Goal: Information Seeking & Learning: Learn about a topic

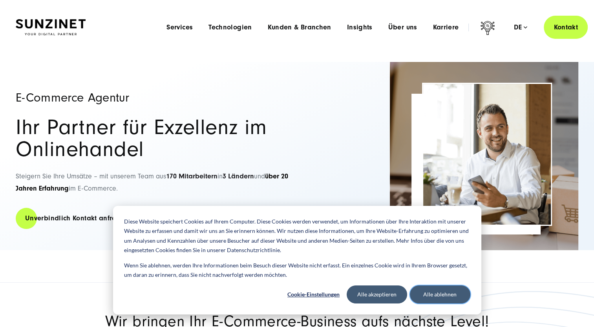
click at [438, 293] on button "Alle ablehnen" at bounding box center [440, 295] width 60 height 18
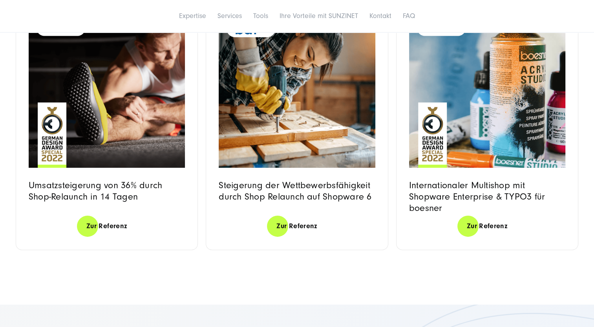
scroll to position [2434, 0]
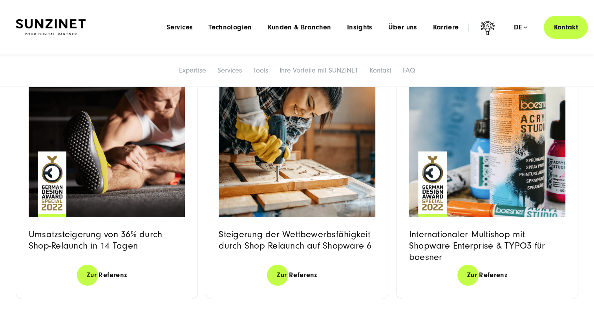
click at [90, 145] on img at bounding box center [107, 139] width 156 height 155
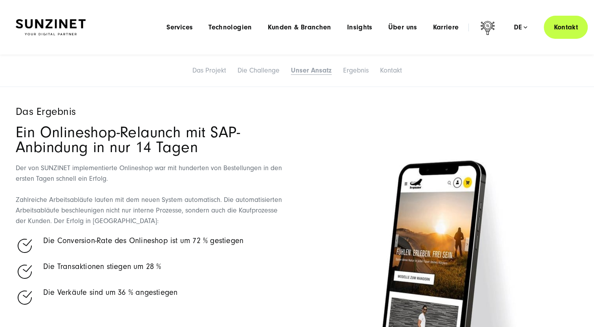
scroll to position [1453, 0]
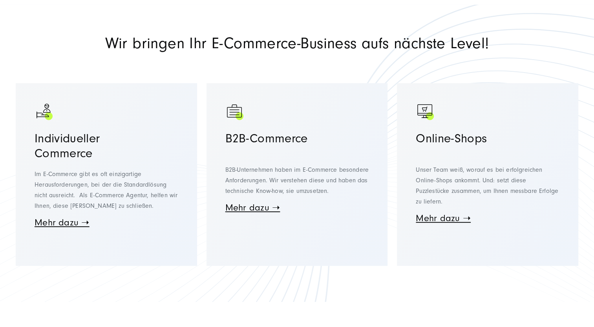
scroll to position [314, 0]
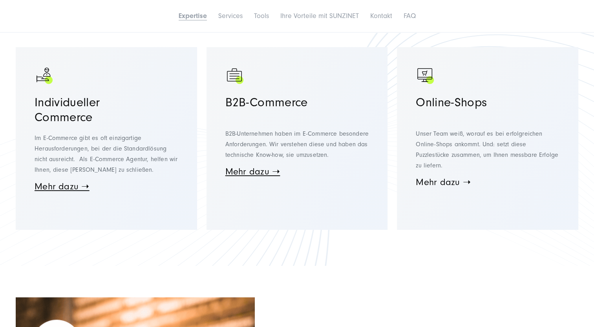
click at [448, 183] on link "Mehr dazu ➝" at bounding box center [443, 182] width 55 height 11
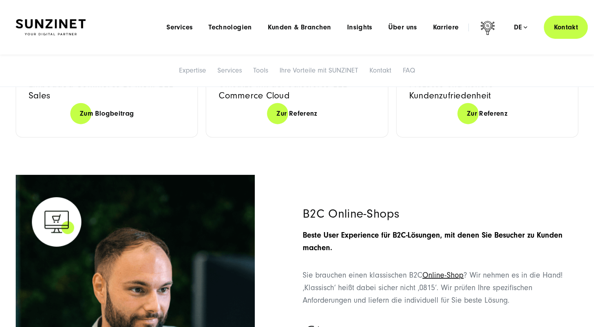
scroll to position [1786, 0]
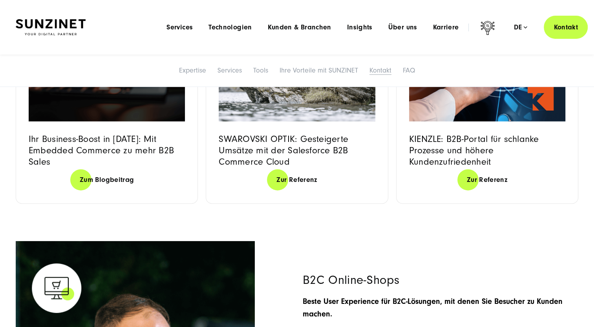
click at [383, 72] on link "Kontakt" at bounding box center [380, 70] width 22 height 8
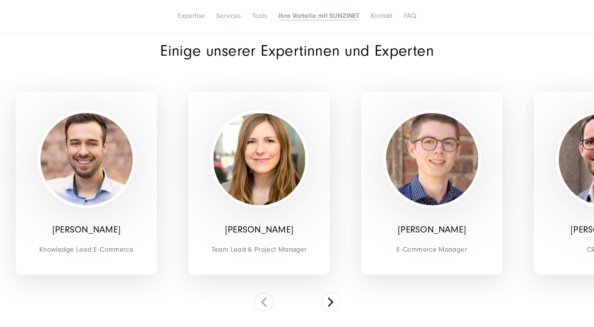
scroll to position [4388, 0]
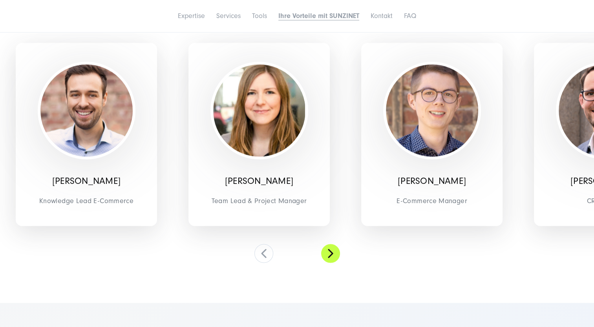
click at [333, 256] on button at bounding box center [330, 253] width 19 height 19
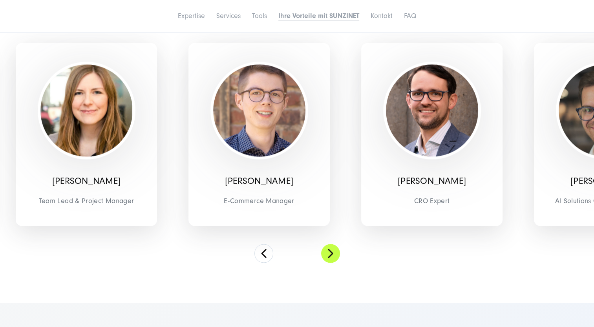
click at [333, 256] on button at bounding box center [330, 253] width 19 height 19
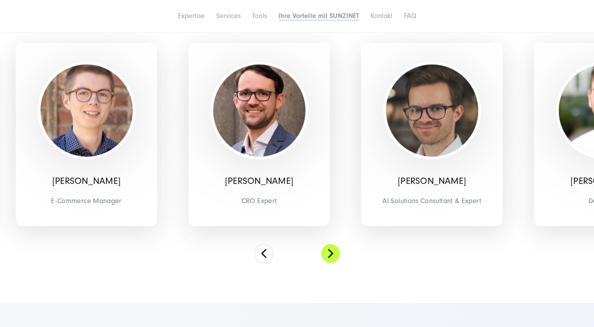
click at [333, 256] on button at bounding box center [330, 253] width 19 height 19
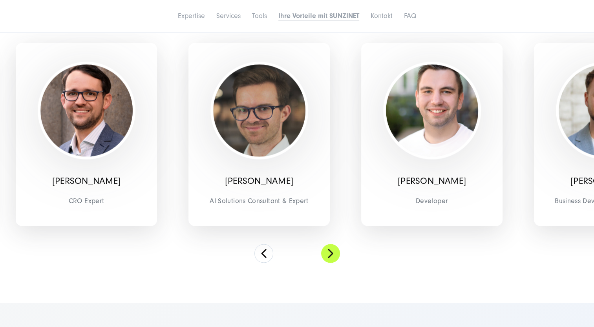
click at [333, 256] on button at bounding box center [330, 253] width 19 height 19
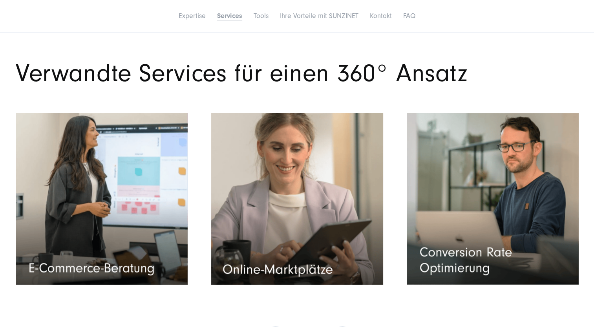
scroll to position [3642, 0]
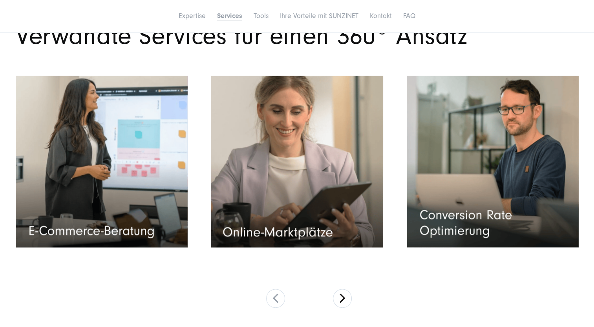
click at [296, 141] on img "Read full post: (SZ) (DE): E-Com: Online-Marktplatz-Agentur" at bounding box center [297, 161] width 175 height 175
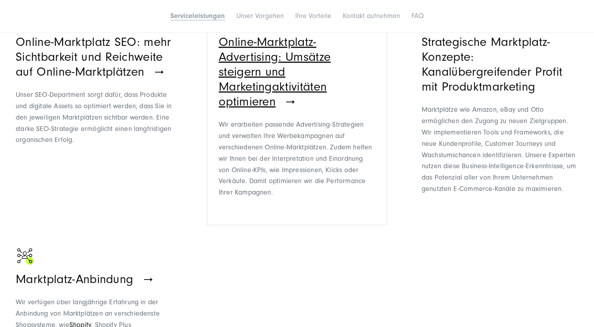
scroll to position [471, 0]
